Goal: Navigation & Orientation: Find specific page/section

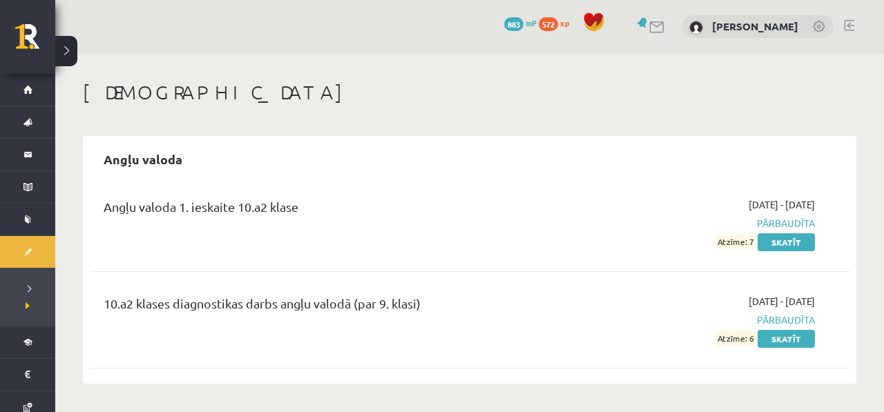
scroll to position [1683, 0]
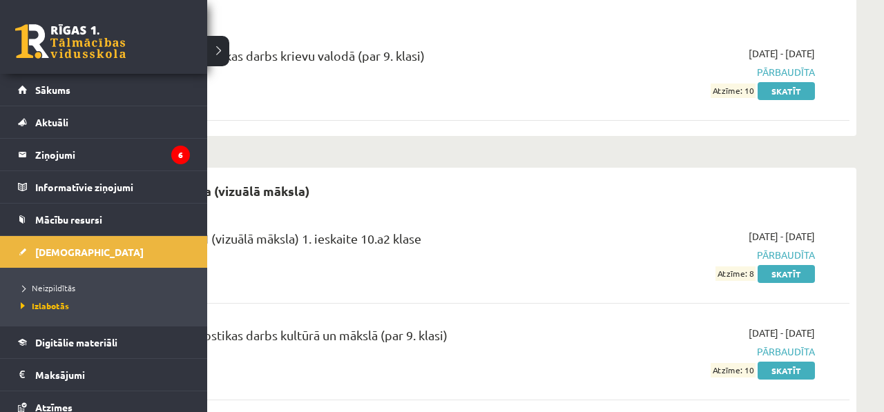
click at [50, 72] on div "0 Dāvanas 883 mP 572 xp" at bounding box center [103, 37] width 207 height 74
click at [52, 85] on span "Sākums" at bounding box center [52, 90] width 35 height 12
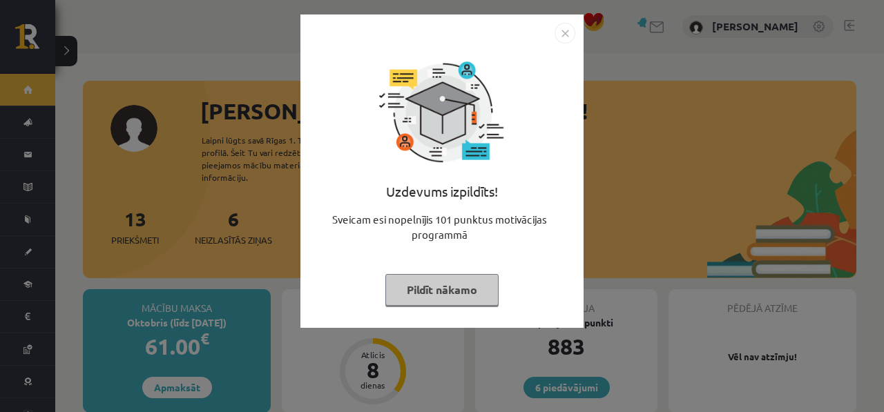
click at [569, 38] on img "Close" at bounding box center [565, 33] width 21 height 21
